Goal: Task Accomplishment & Management: Use online tool/utility

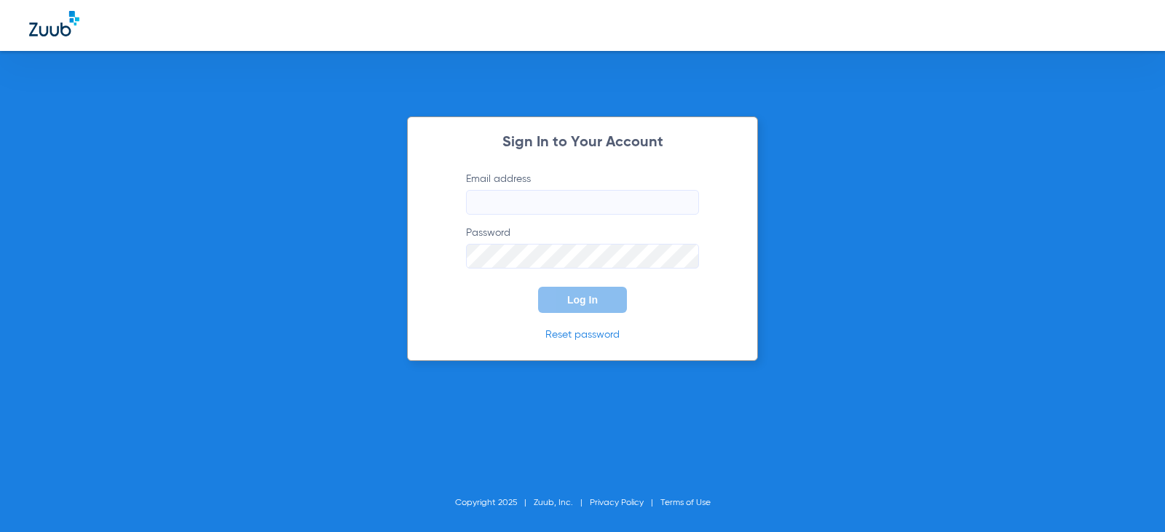
click at [515, 204] on input "Email address" at bounding box center [582, 202] width 233 height 25
click at [588, 202] on input "charleencontos13" at bounding box center [582, 202] width 233 height 25
type input "charleencontos13@mydentalmail.com"
click at [591, 301] on span "Log In" at bounding box center [582, 300] width 31 height 12
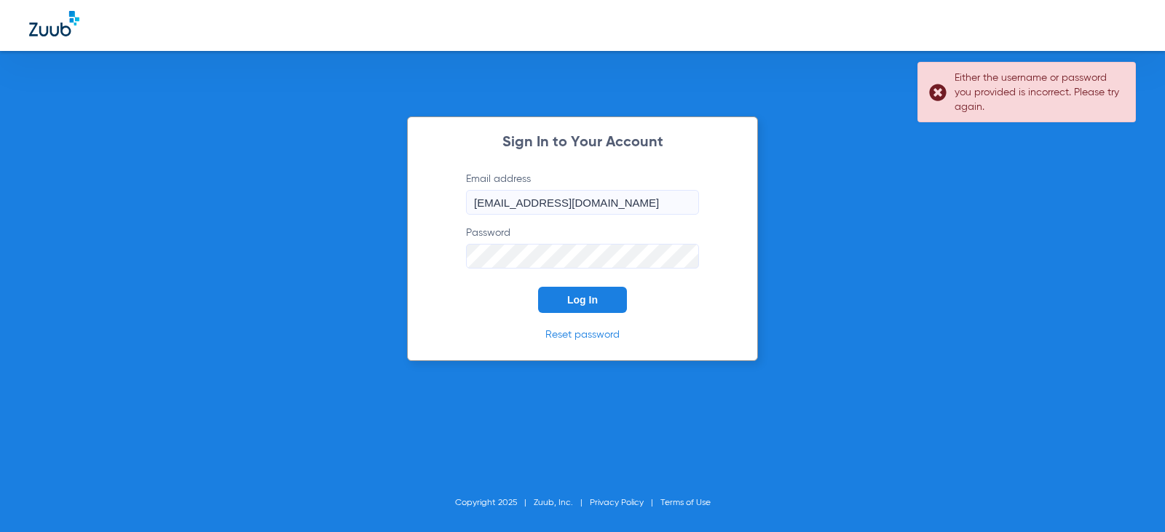
click at [860, 230] on div "Sign In to Your Account Email address charleencontos13@mydentalmail.com Passwor…" at bounding box center [582, 266] width 1165 height 532
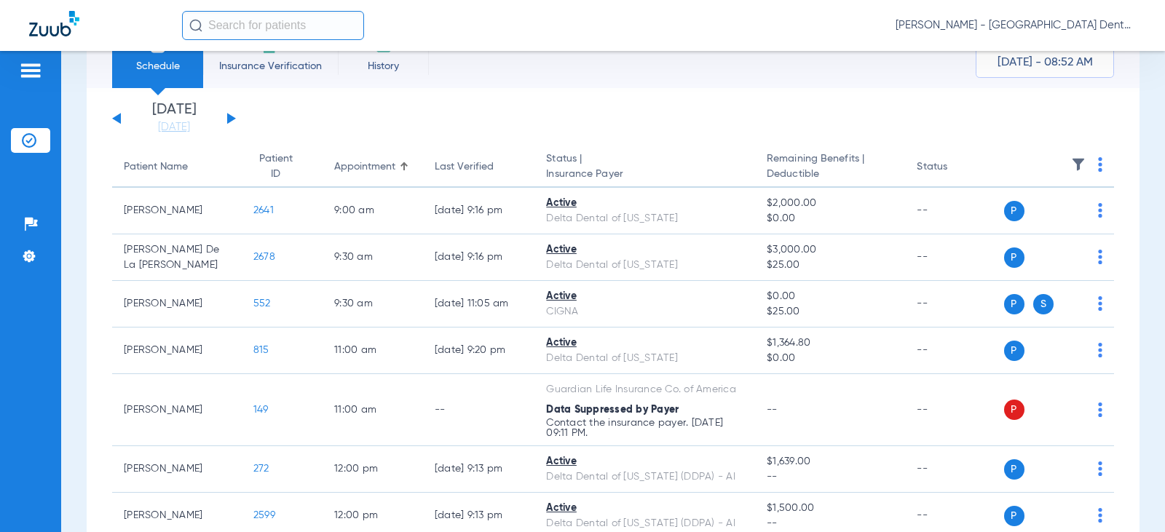
scroll to position [28, 0]
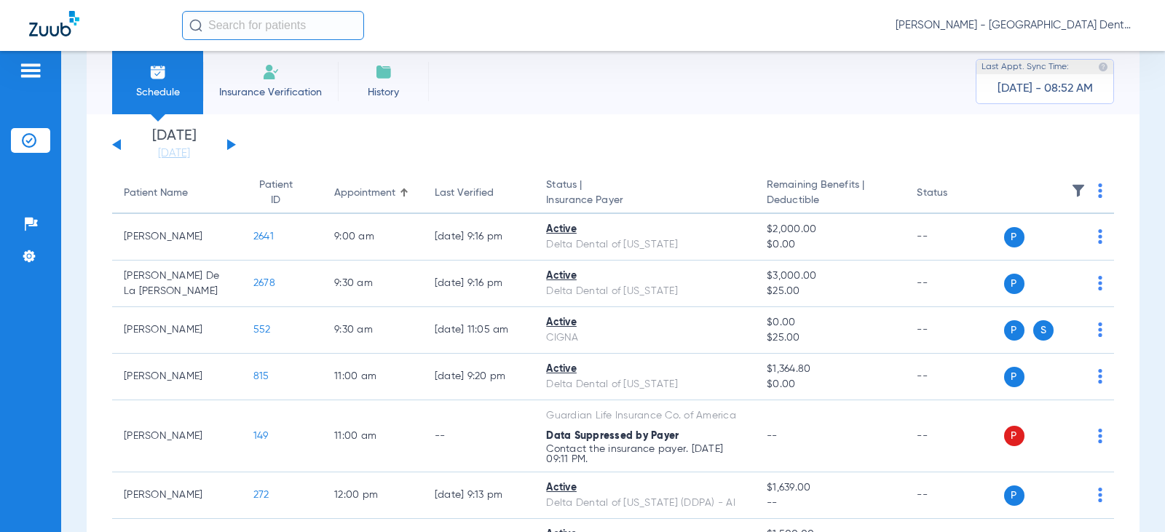
click at [232, 147] on div "[DATE] [DATE] [DATE] [DATE] [DATE] [DATE] [DATE] [DATE] [DATE] [DATE] [DATE] [D…" at bounding box center [174, 145] width 124 height 32
click at [227, 142] on button at bounding box center [231, 144] width 9 height 11
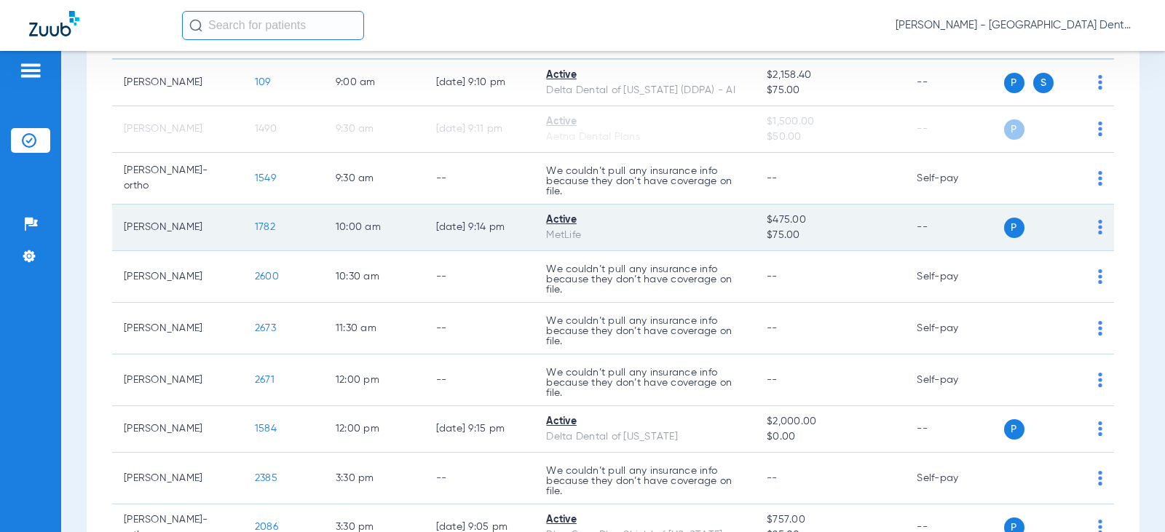
scroll to position [146, 0]
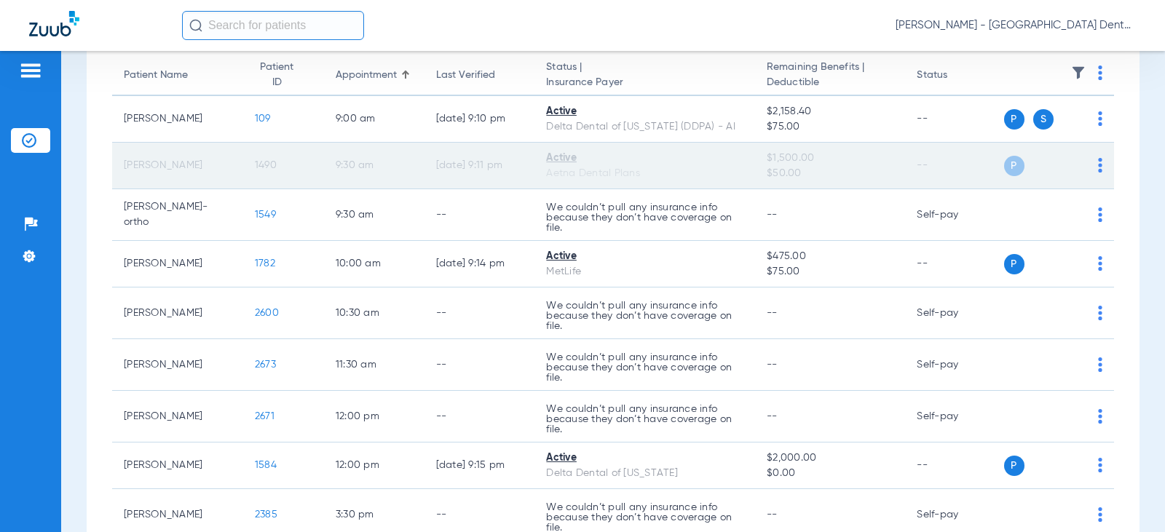
click at [1098, 163] on img at bounding box center [1100, 165] width 4 height 15
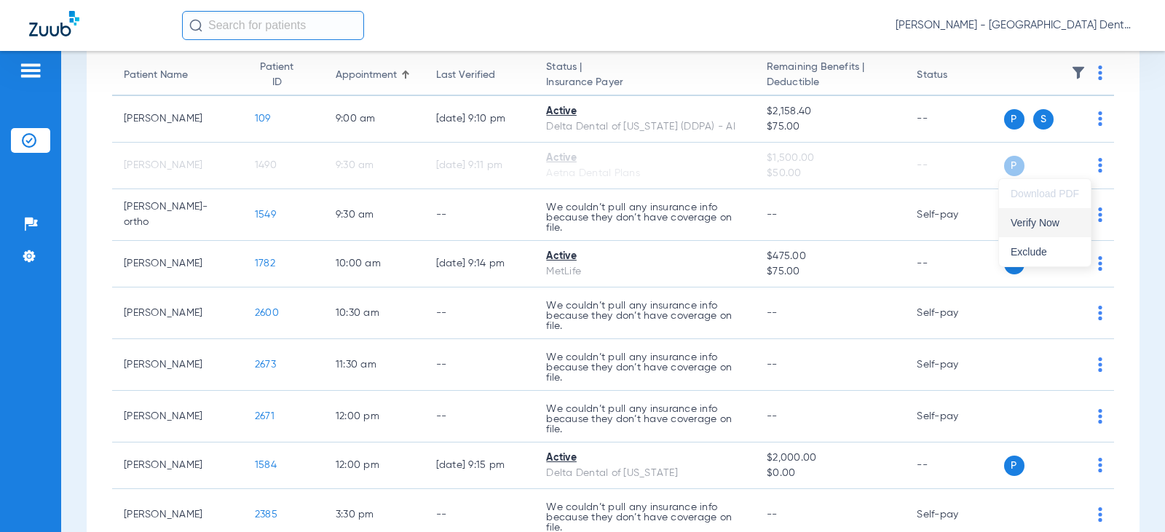
click at [1028, 218] on span "Verify Now" at bounding box center [1045, 223] width 68 height 10
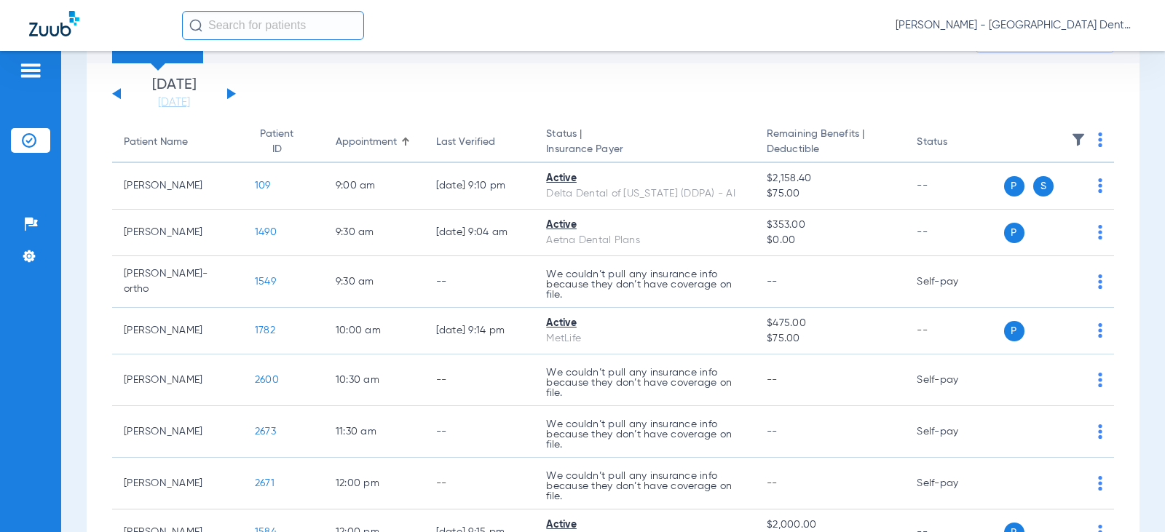
scroll to position [0, 0]
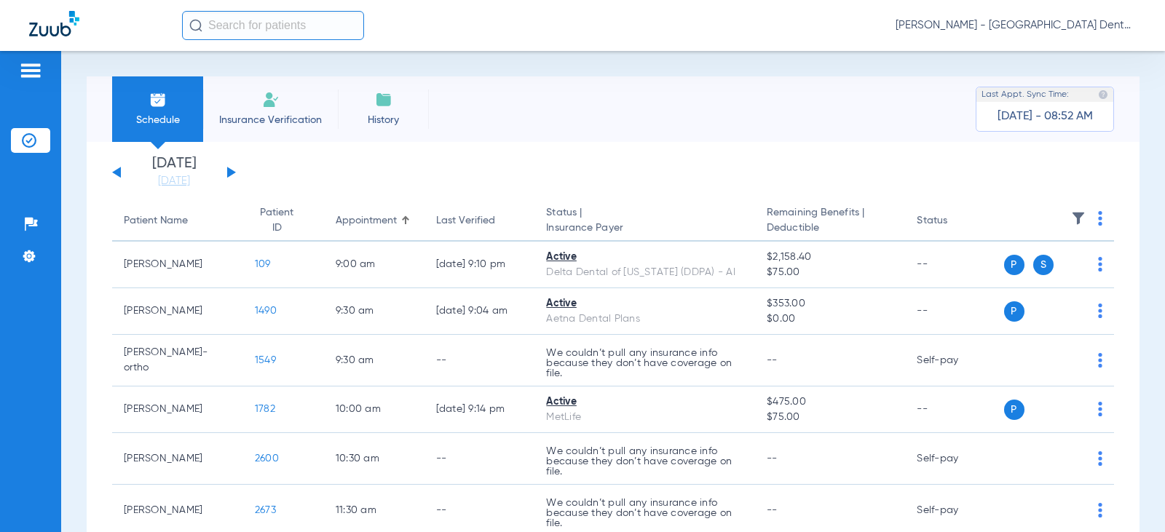
click at [228, 169] on button at bounding box center [231, 172] width 9 height 11
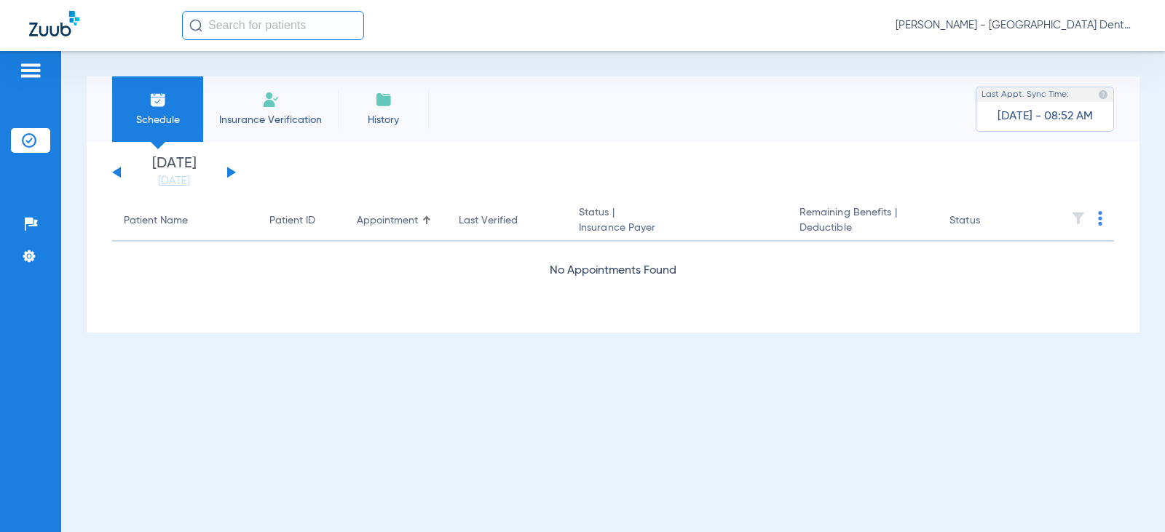
click at [231, 171] on button at bounding box center [231, 172] width 9 height 11
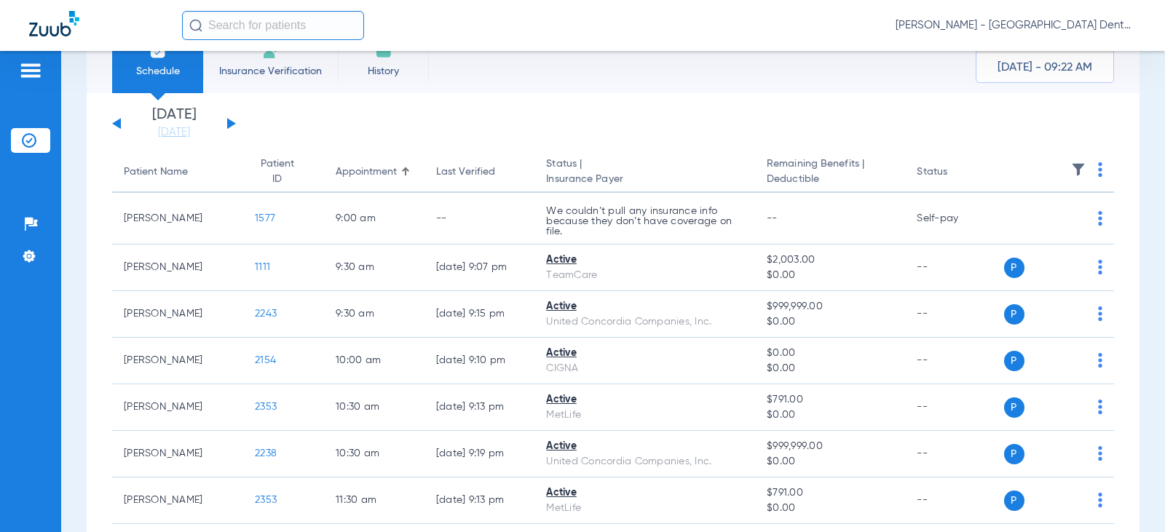
scroll to position [23, 0]
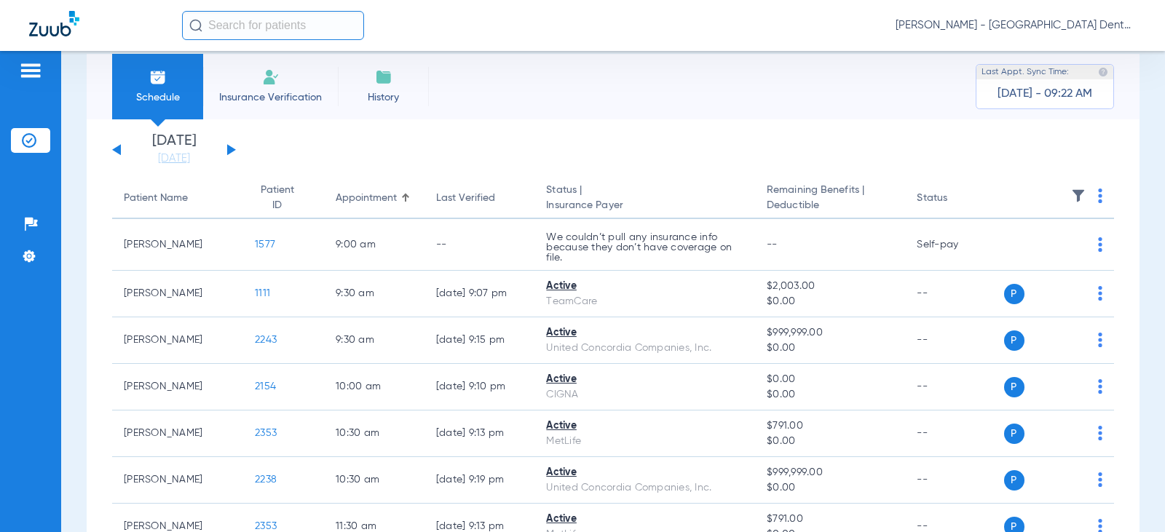
click at [225, 148] on div "[DATE] [DATE] [DATE] [DATE] [DATE] [DATE] [DATE] [DATE] [DATE] [DATE] [DATE] [D…" at bounding box center [174, 150] width 124 height 32
click at [228, 149] on button at bounding box center [231, 149] width 9 height 11
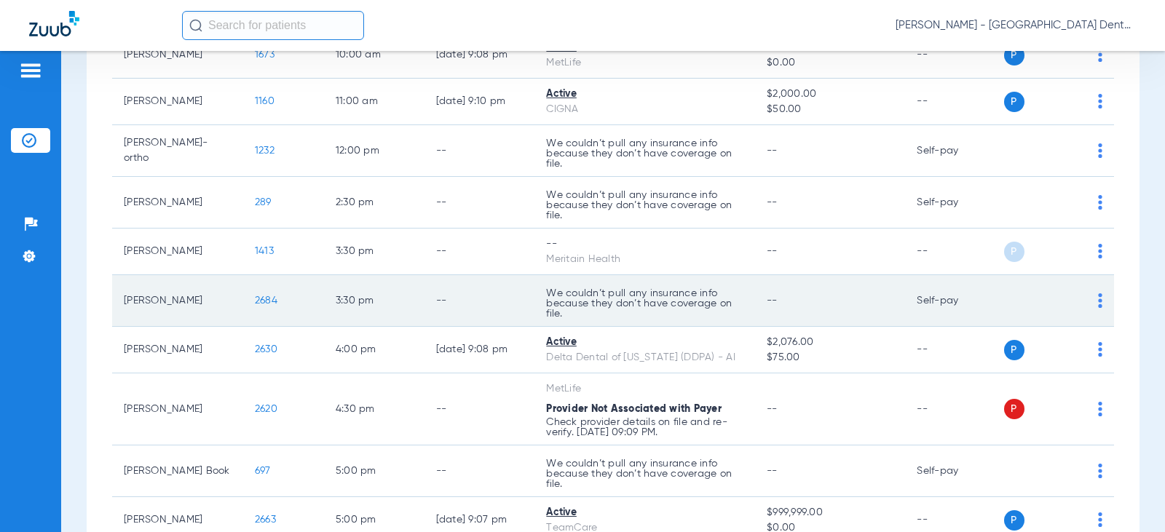
scroll to position [583, 0]
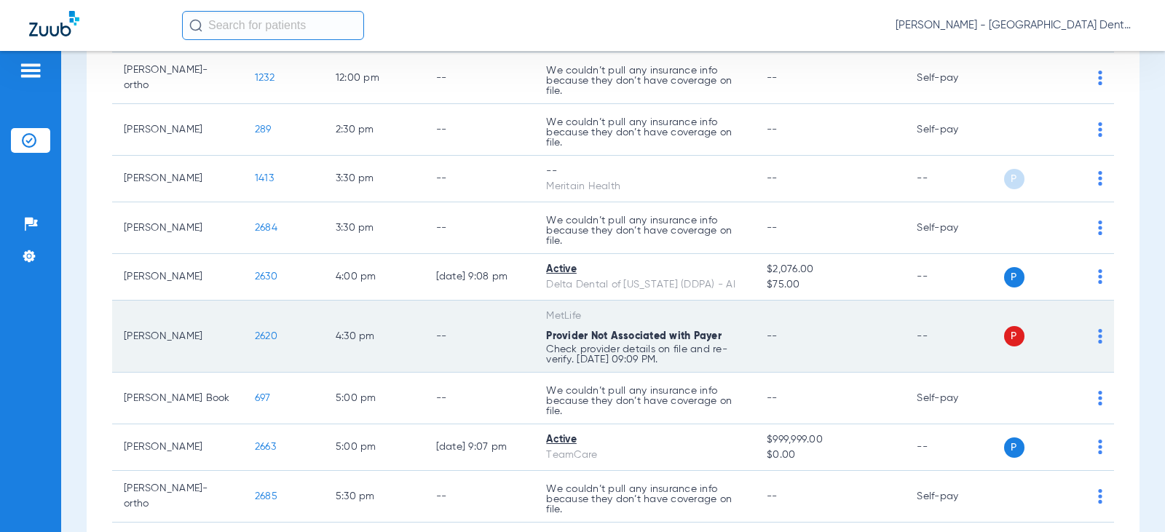
click at [1098, 329] on img at bounding box center [1100, 336] width 4 height 15
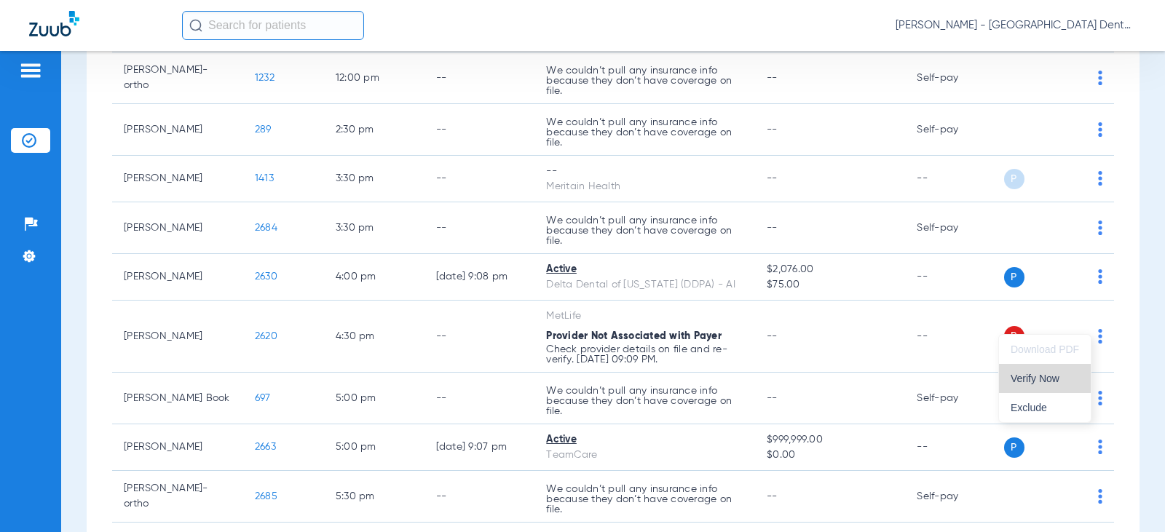
click at [1032, 382] on span "Verify Now" at bounding box center [1045, 379] width 68 height 10
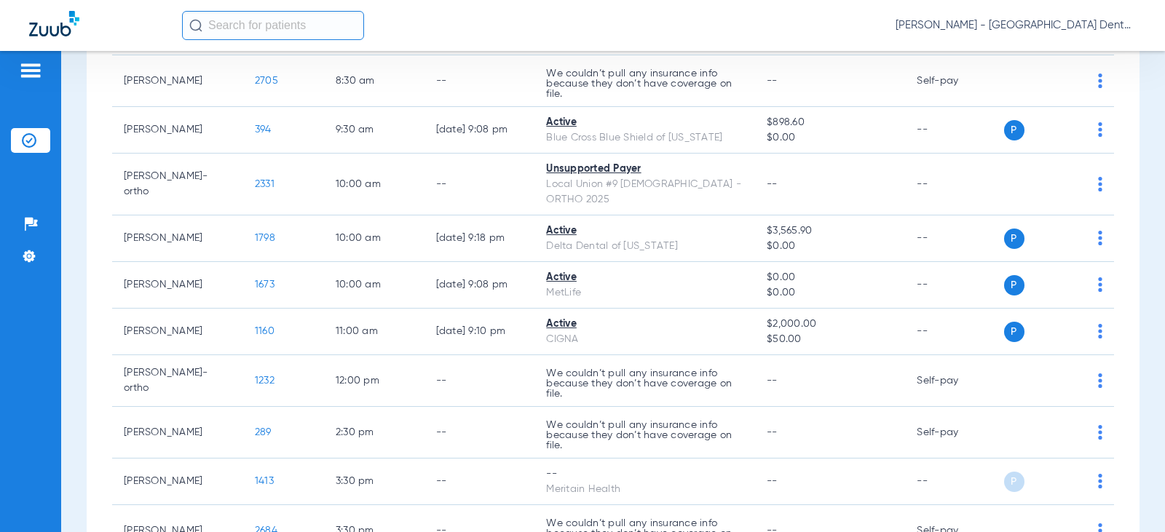
scroll to position [0, 0]
